Goal: Task Accomplishment & Management: Complete application form

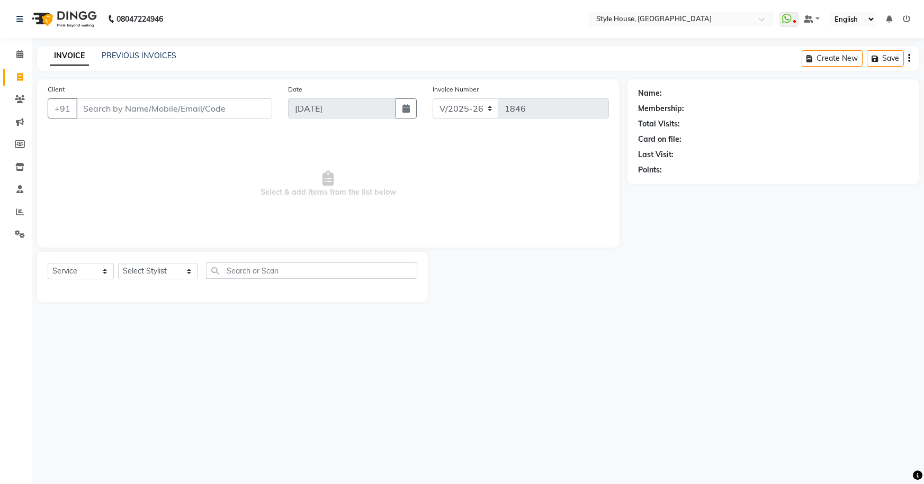
select select "4237"
select select "service"
click at [158, 107] on input "Client" at bounding box center [174, 108] width 196 height 20
type input "8"
type input "7655848448"
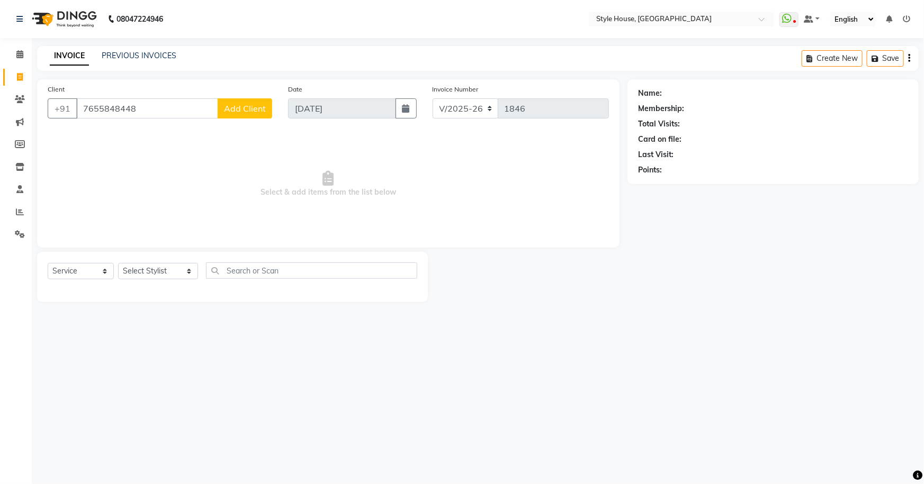
click at [255, 112] on span "Add Client" at bounding box center [245, 108] width 42 height 11
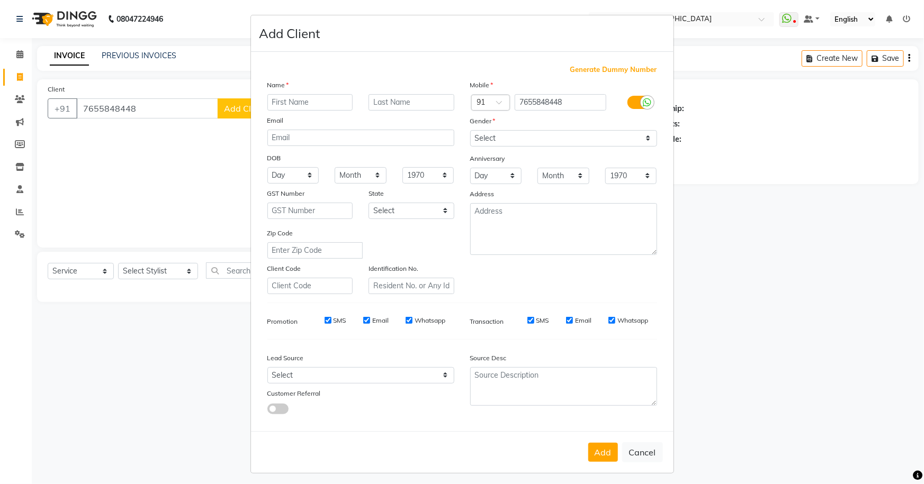
click at [334, 102] on input "text" at bounding box center [310, 102] width 86 height 16
type input "[PERSON_NAME]"
click at [588, 141] on select "Select [DEMOGRAPHIC_DATA] [DEMOGRAPHIC_DATA] Other Prefer Not To Say" at bounding box center [563, 138] width 187 height 16
select select "[DEMOGRAPHIC_DATA]"
click at [470, 130] on select "Select [DEMOGRAPHIC_DATA] [DEMOGRAPHIC_DATA] Other Prefer Not To Say" at bounding box center [563, 138] width 187 height 16
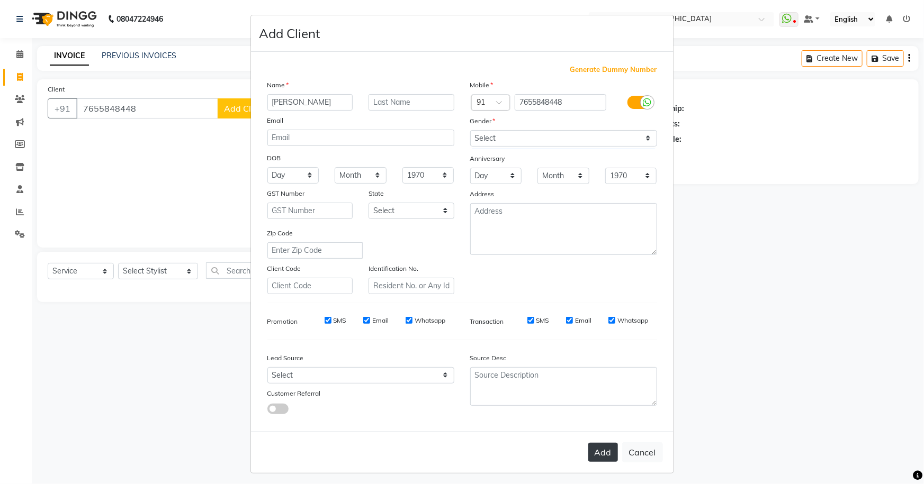
click at [601, 454] on button "Add" at bounding box center [603, 452] width 30 height 19
select select
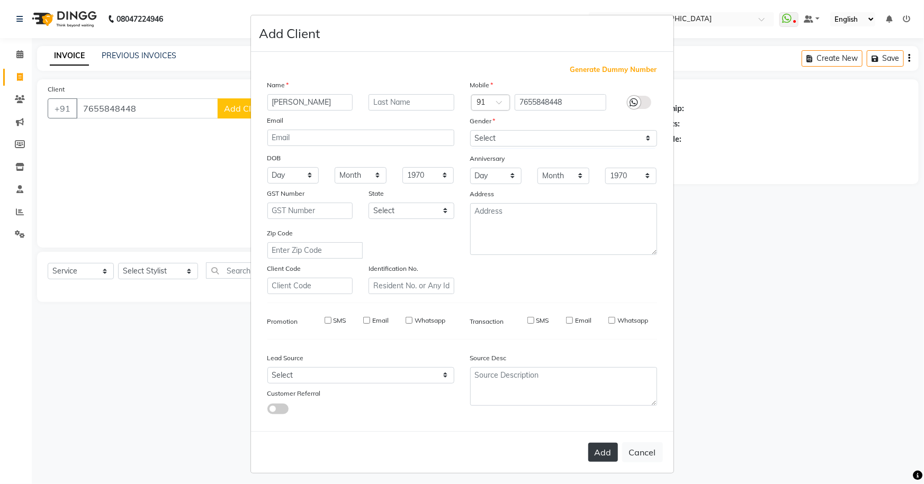
select select
checkbox input "false"
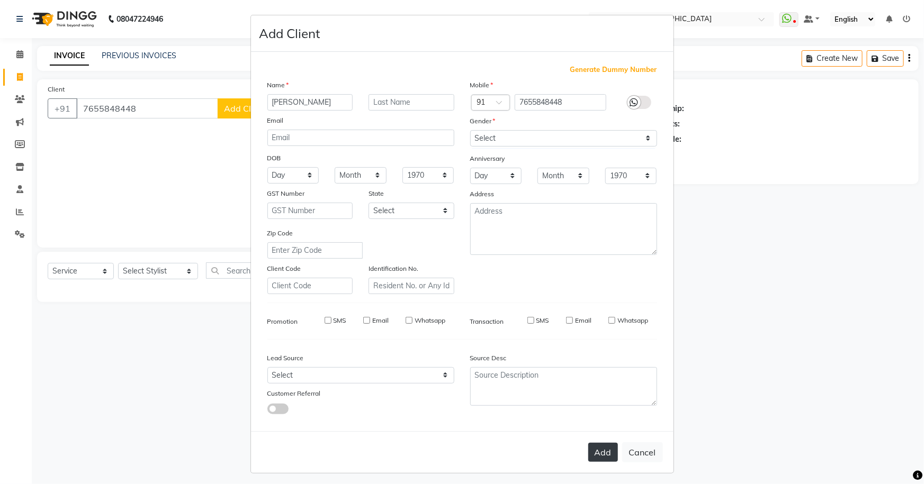
checkbox input "false"
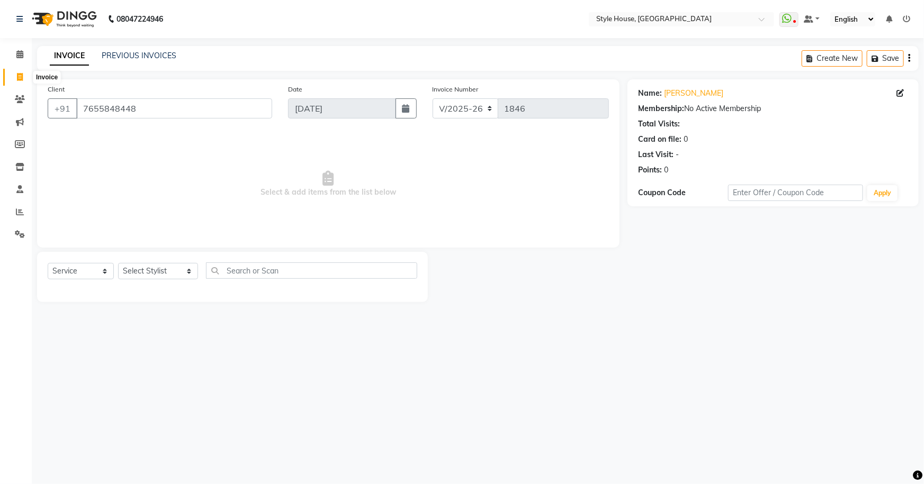
click at [21, 75] on icon at bounding box center [20, 77] width 6 height 8
click at [192, 108] on input "7655848448" at bounding box center [174, 108] width 196 height 20
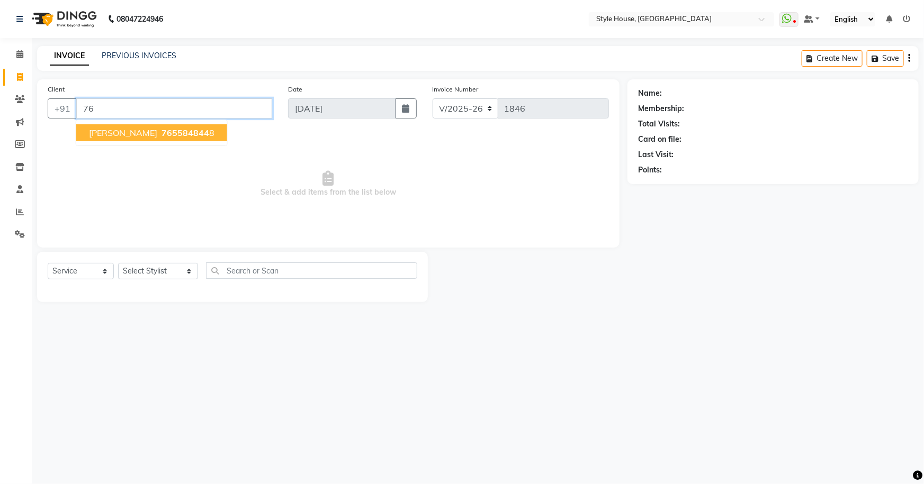
type input "7"
click at [112, 52] on link "PREVIOUS INVOICES" at bounding box center [139, 56] width 75 height 10
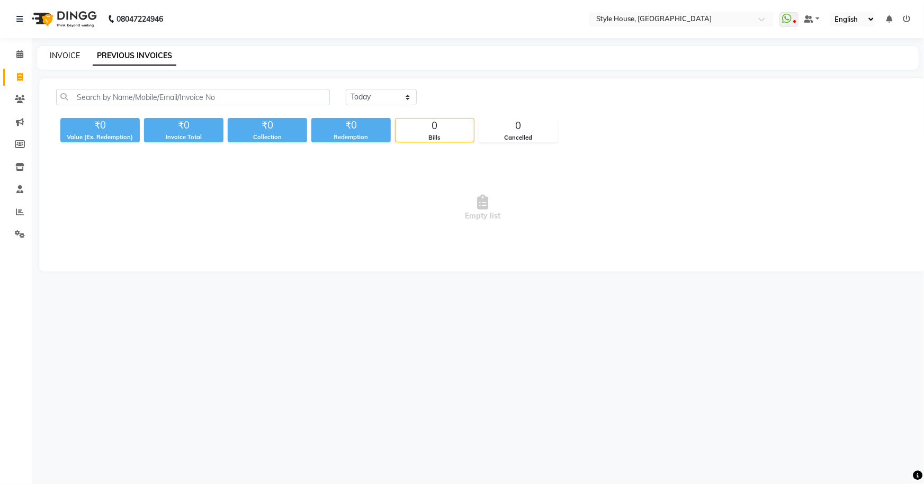
click at [62, 55] on link "INVOICE" at bounding box center [65, 56] width 30 height 10
select select "service"
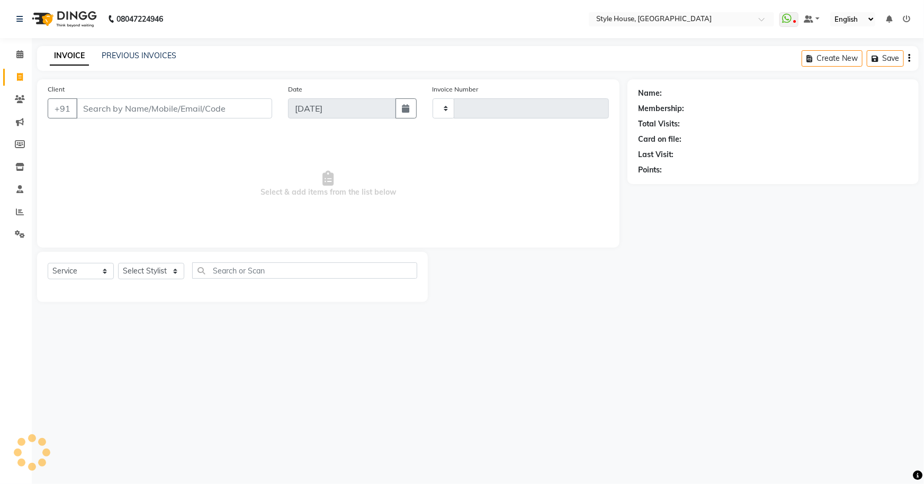
type input "1846"
select select "4237"
